Goal: Task Accomplishment & Management: Use online tool/utility

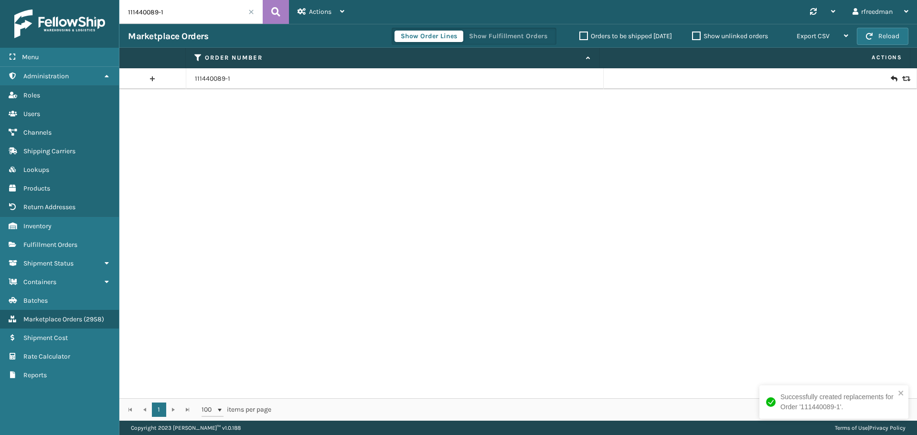
drag, startPoint x: 179, startPoint y: 15, endPoint x: 89, endPoint y: 17, distance: 90.3
click at [89, 0] on div "Menu Administration Roles Users Channels Shipping Carriers Lookups Products Ret…" at bounding box center [458, 0] width 917 height 0
click at [46, 239] on link "Fulfillment Orders" at bounding box center [59, 244] width 119 height 19
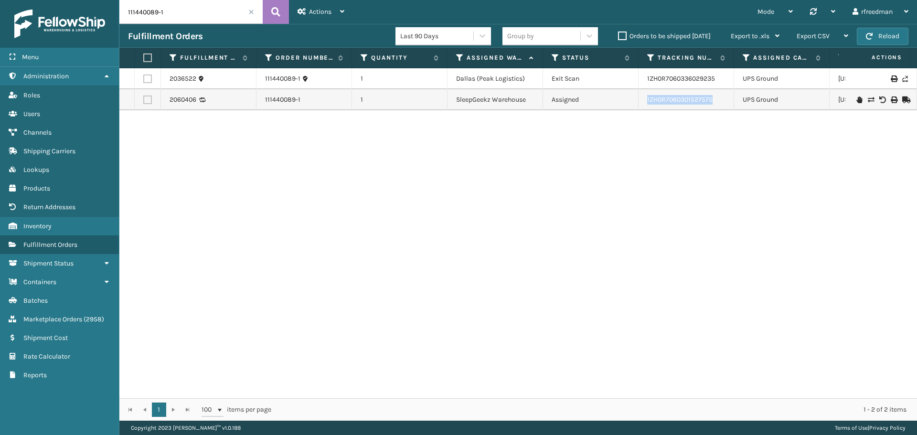
drag, startPoint x: 719, startPoint y: 104, endPoint x: 646, endPoint y: 105, distance: 73.5
click at [646, 105] on td "1ZH0R7060301527575" at bounding box center [685, 99] width 95 height 21
copy link "1ZH0R7060301527575"
click at [185, 81] on link "2036522" at bounding box center [182, 79] width 27 height 10
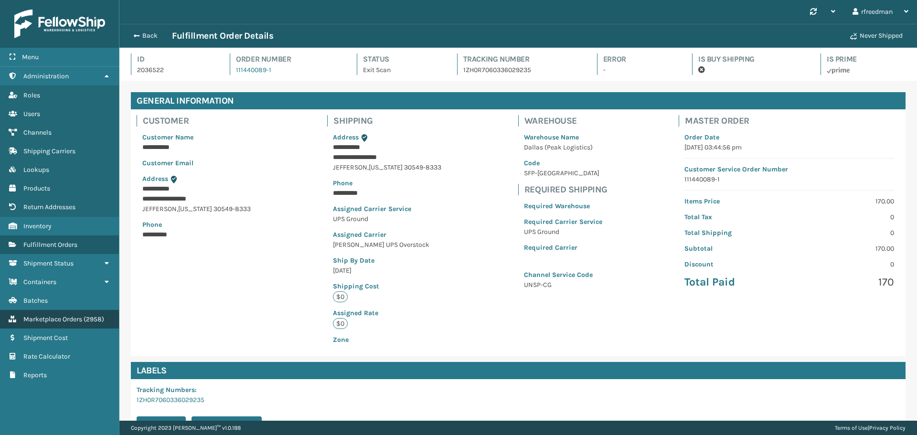
click at [39, 317] on span "Marketplace Orders" at bounding box center [52, 319] width 59 height 8
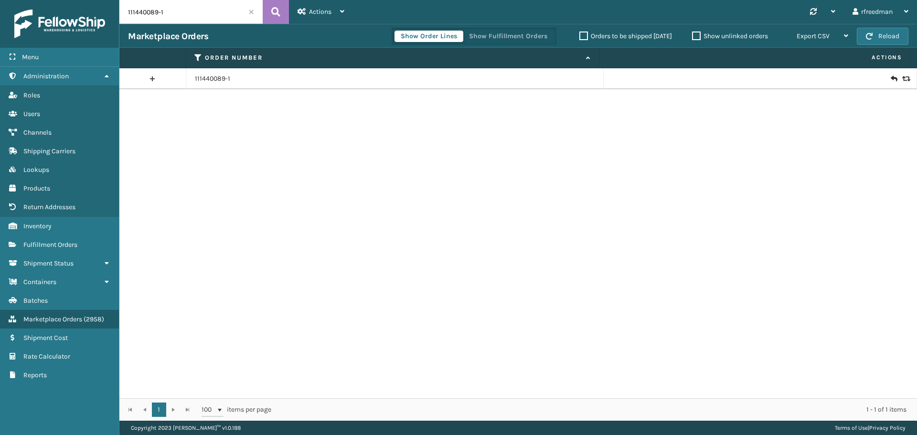
click at [890, 81] on icon at bounding box center [893, 79] width 6 height 10
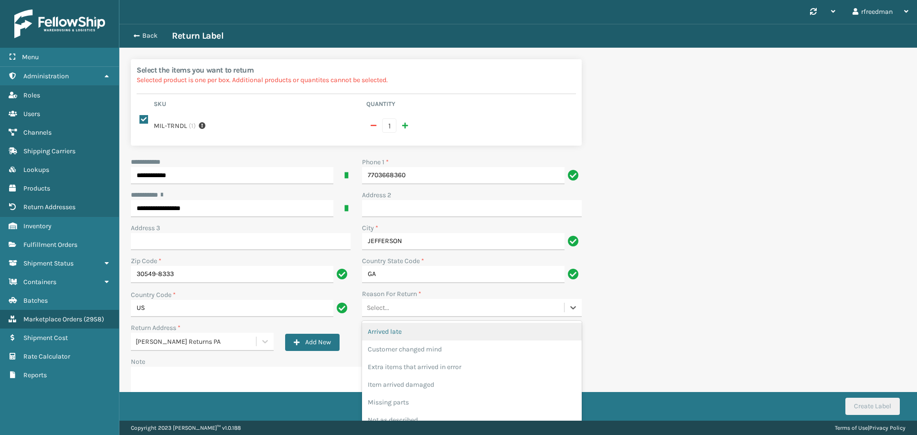
click at [397, 313] on div "Select..." at bounding box center [463, 308] width 202 height 16
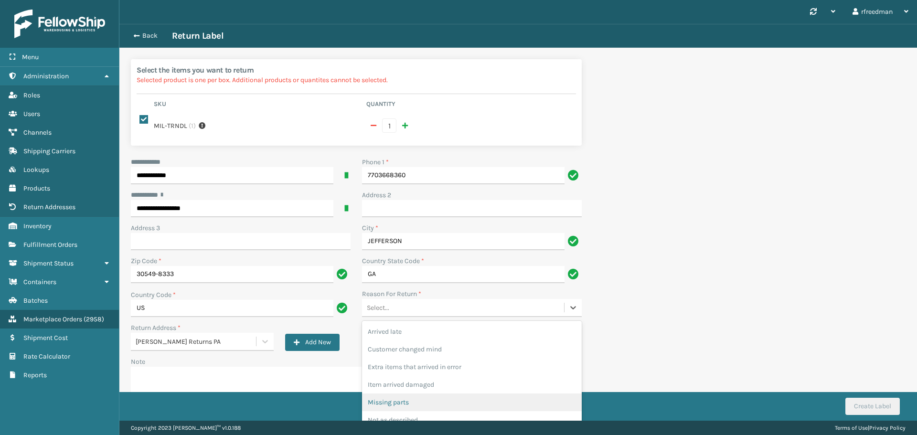
click at [410, 394] on div "Missing parts" at bounding box center [472, 402] width 220 height 18
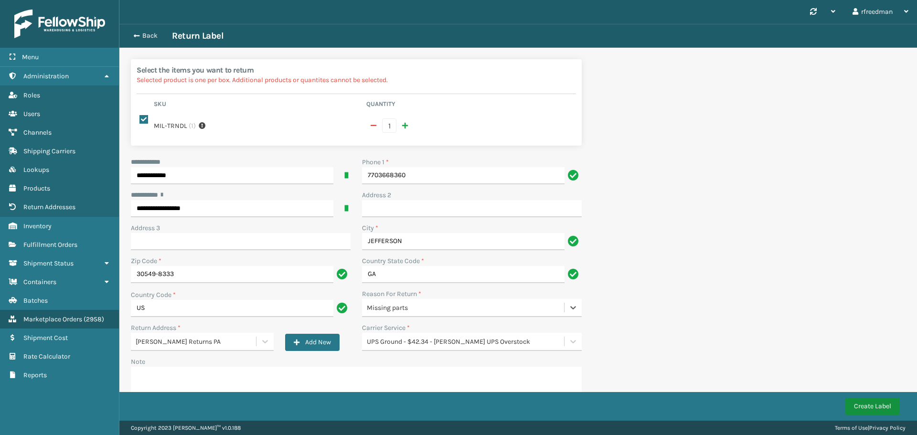
click at [878, 411] on button "Create Label" at bounding box center [872, 406] width 54 height 17
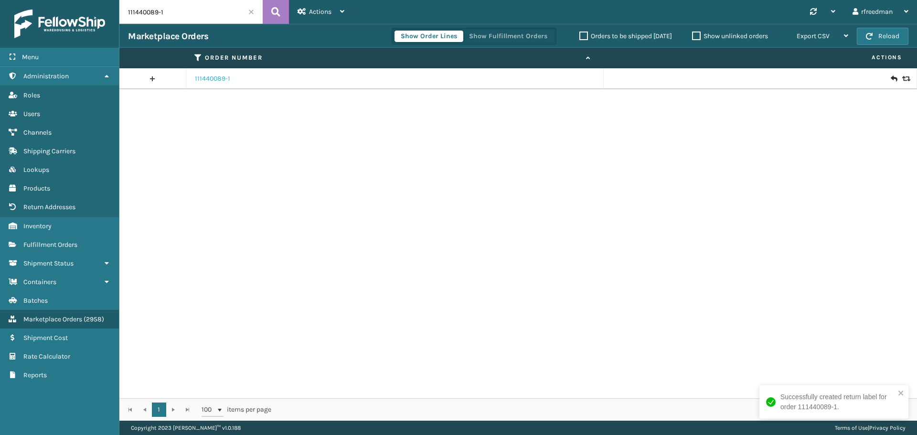
click at [198, 78] on link "111440089-1" at bounding box center [212, 79] width 35 height 10
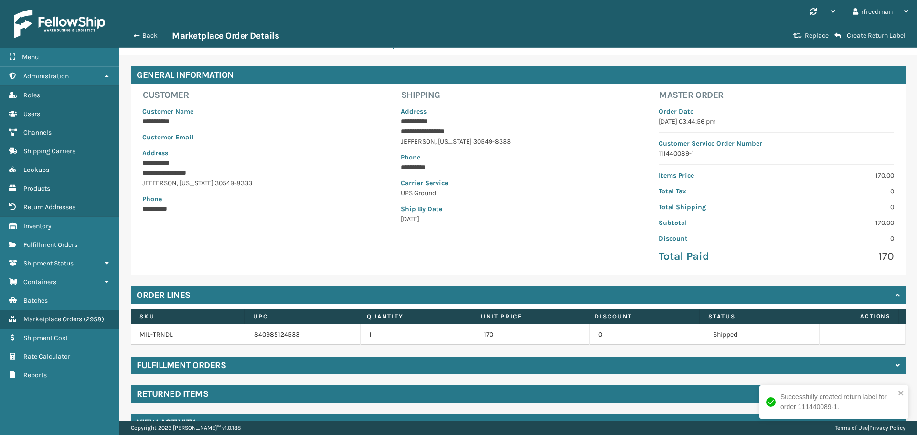
scroll to position [48, 0]
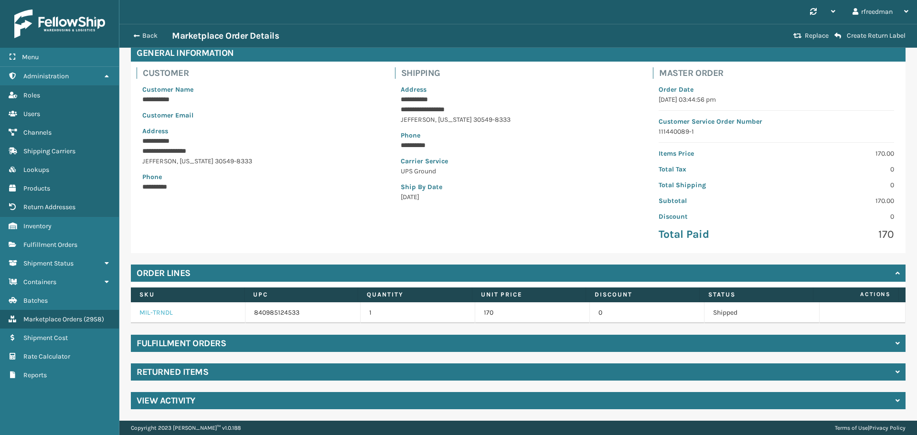
click at [168, 312] on link "MIL-TRNDL" at bounding box center [155, 312] width 33 height 8
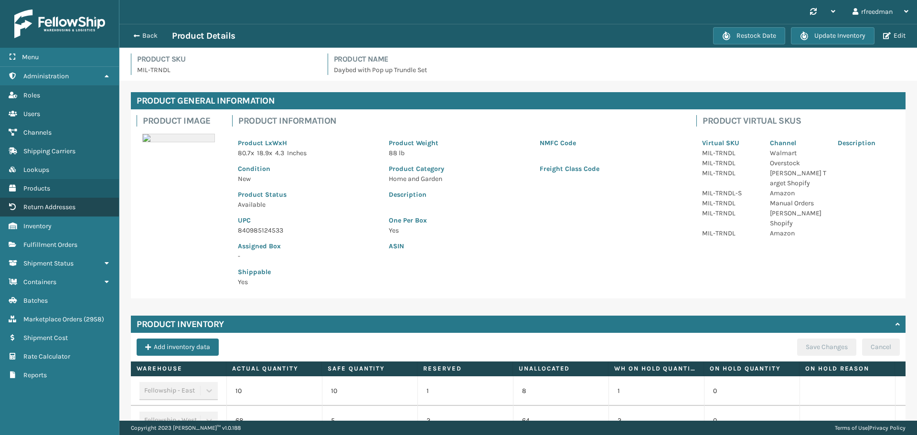
click at [47, 209] on span "Return Addresses" at bounding box center [49, 207] width 52 height 8
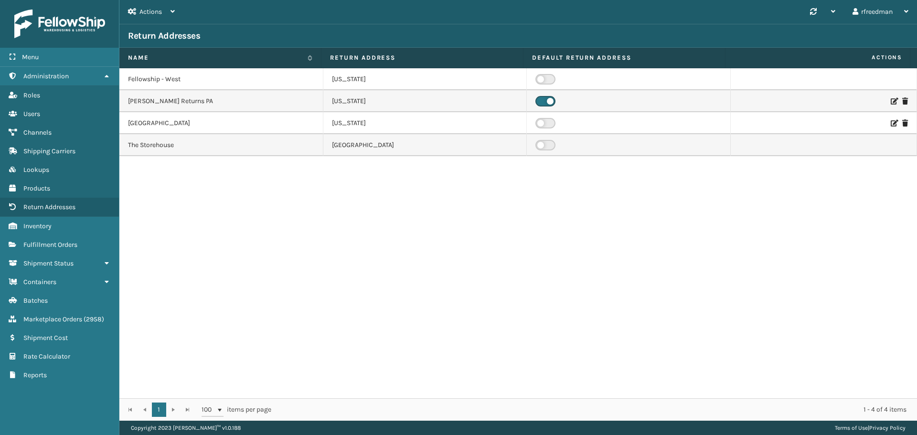
click at [167, 99] on td "[PERSON_NAME] Returns PA" at bounding box center [221, 101] width 204 height 22
click at [882, 102] on div at bounding box center [823, 101] width 169 height 7
click at [890, 103] on icon at bounding box center [893, 101] width 6 height 7
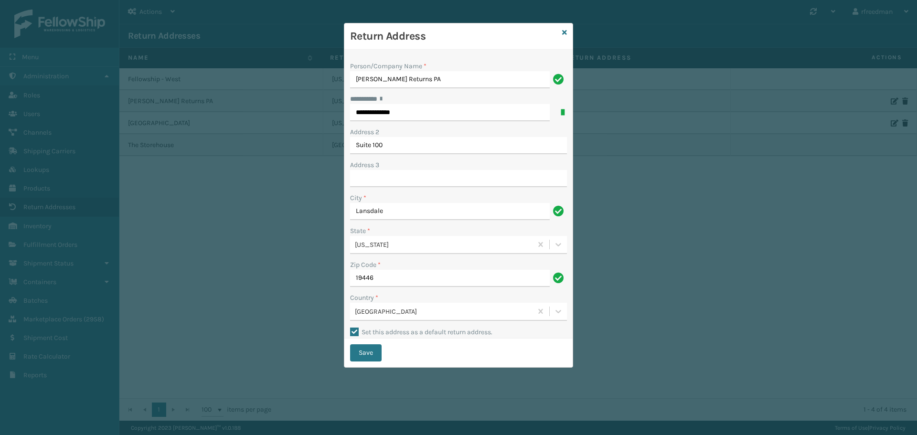
click at [560, 33] on div "Return Address" at bounding box center [458, 36] width 228 height 26
click at [564, 35] on icon at bounding box center [564, 32] width 5 height 7
